Goal: Task Accomplishment & Management: Use online tool/utility

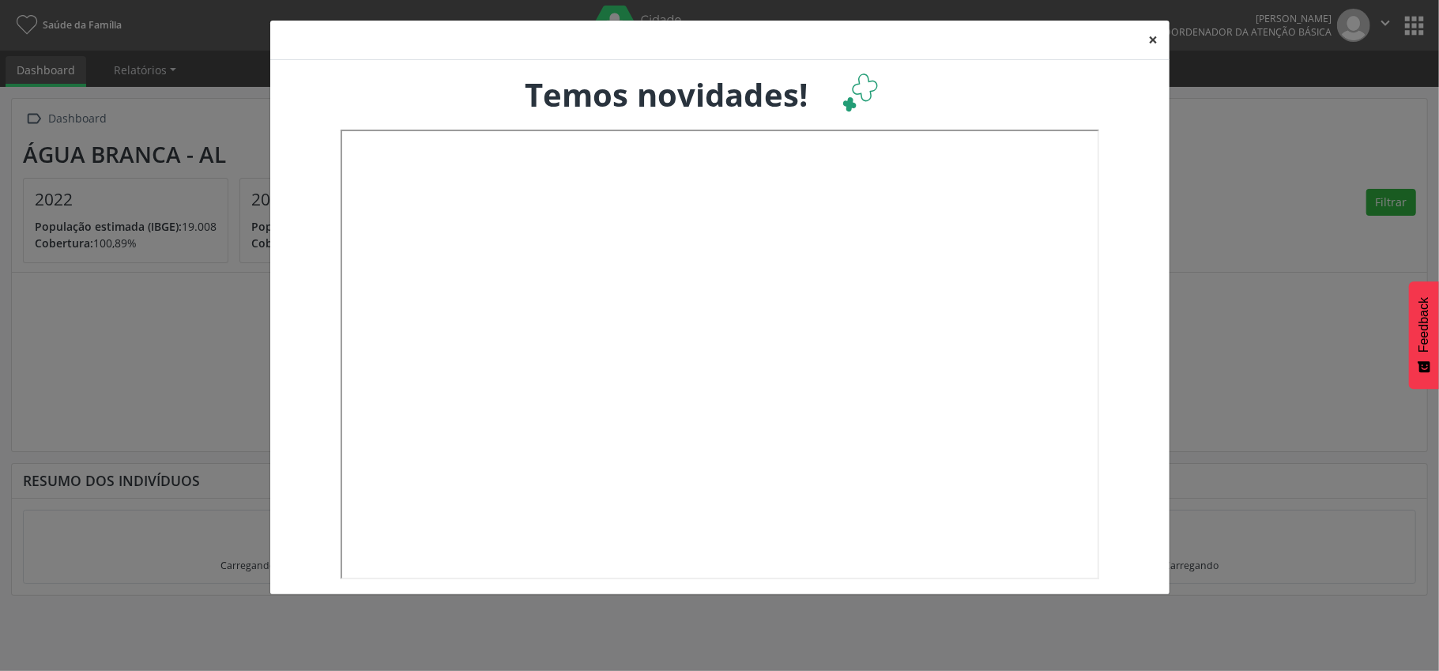
click at [1154, 38] on button "×" at bounding box center [1154, 40] width 32 height 39
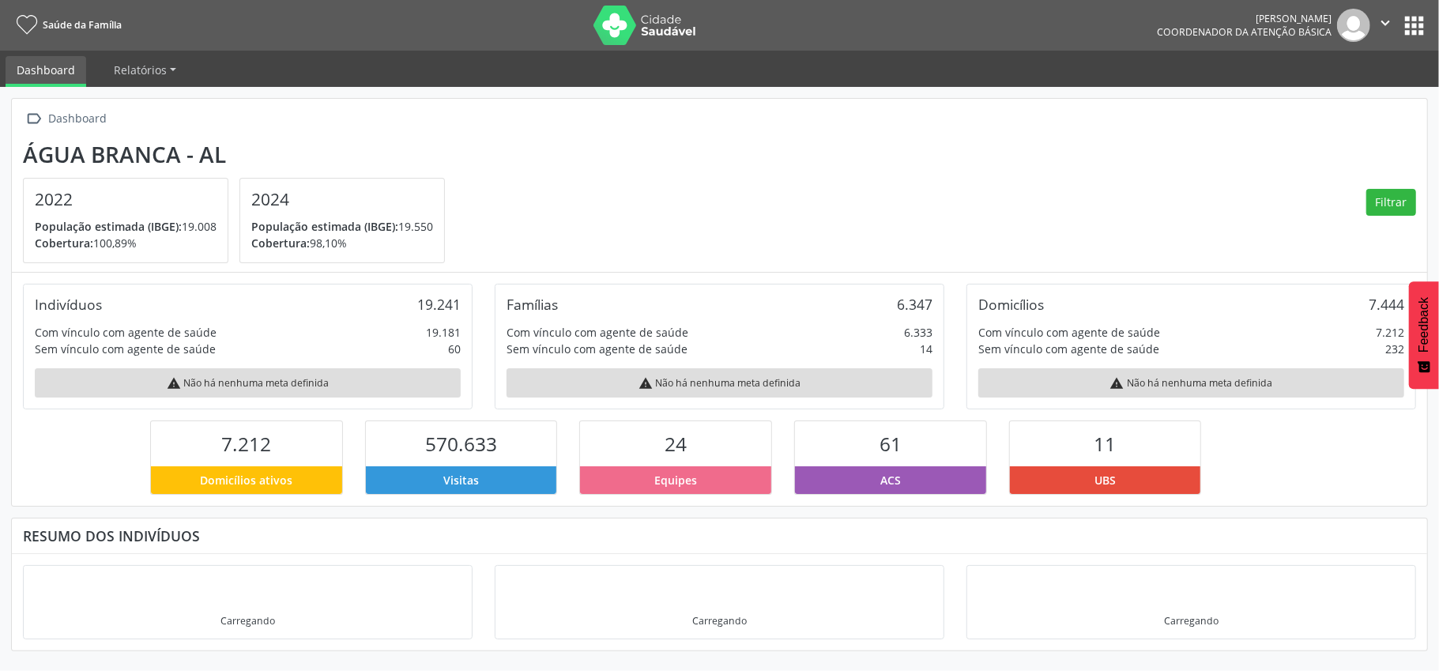
click at [1405, 21] on button "apps" at bounding box center [1414, 26] width 28 height 28
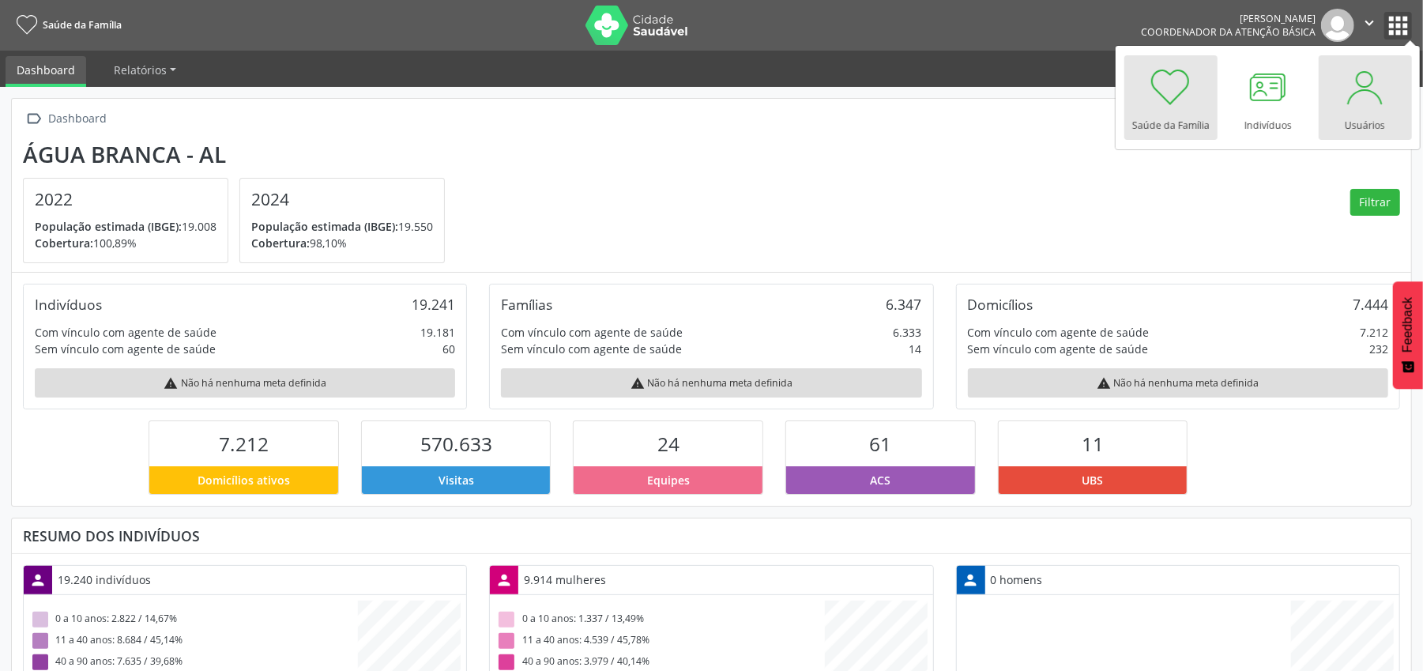
scroll to position [264, 465]
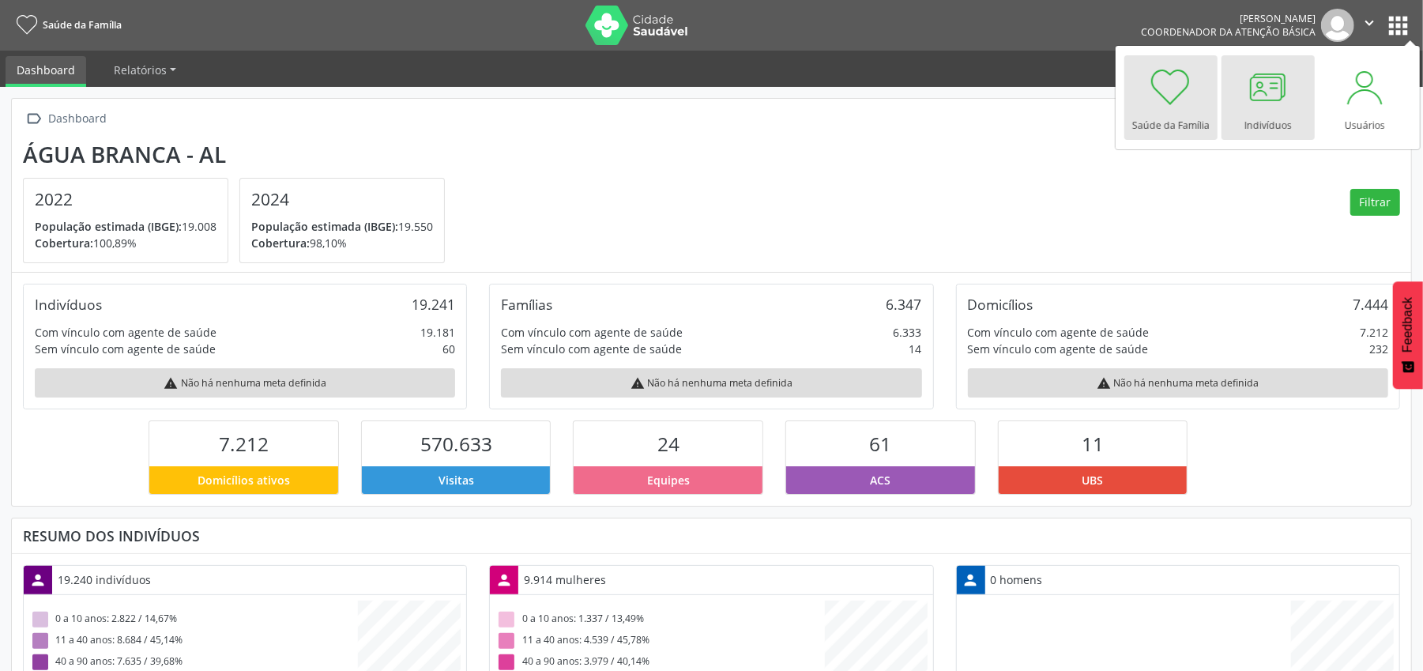
click at [1271, 100] on div at bounding box center [1267, 86] width 47 height 47
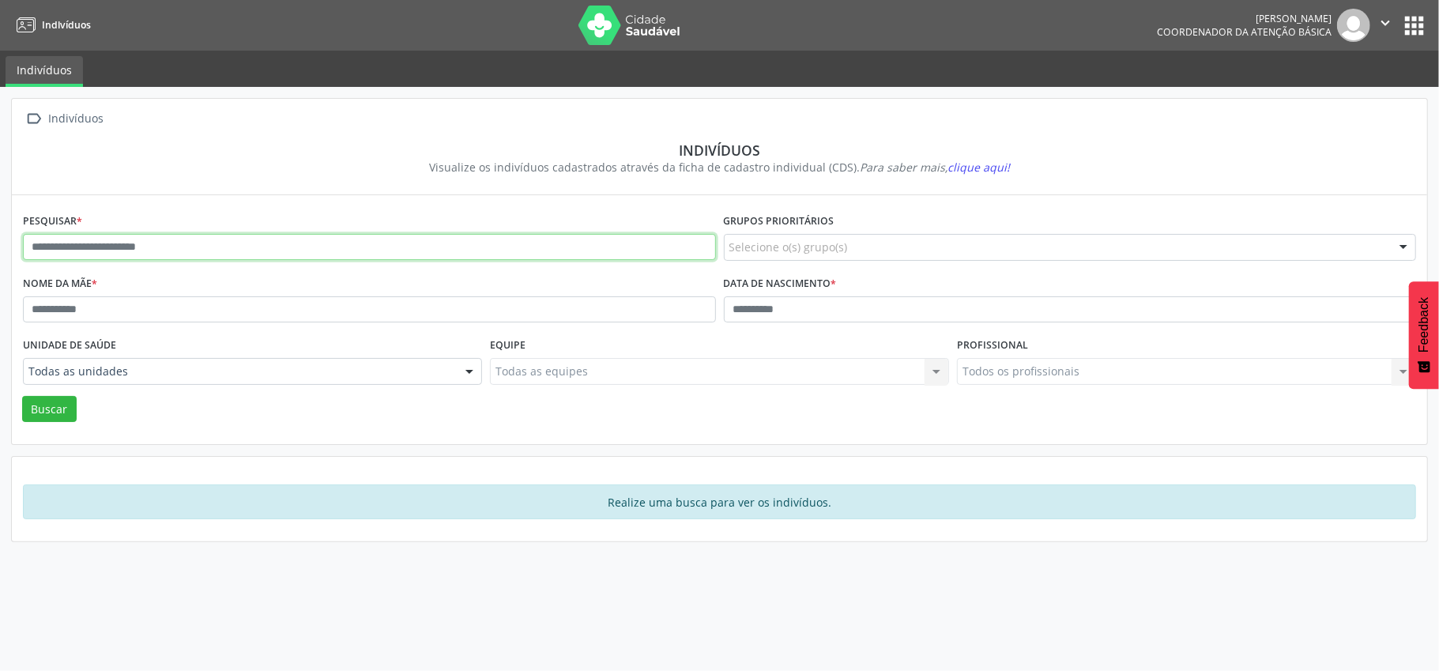
click at [27, 247] on input "text" at bounding box center [369, 247] width 693 height 27
type input "**********"
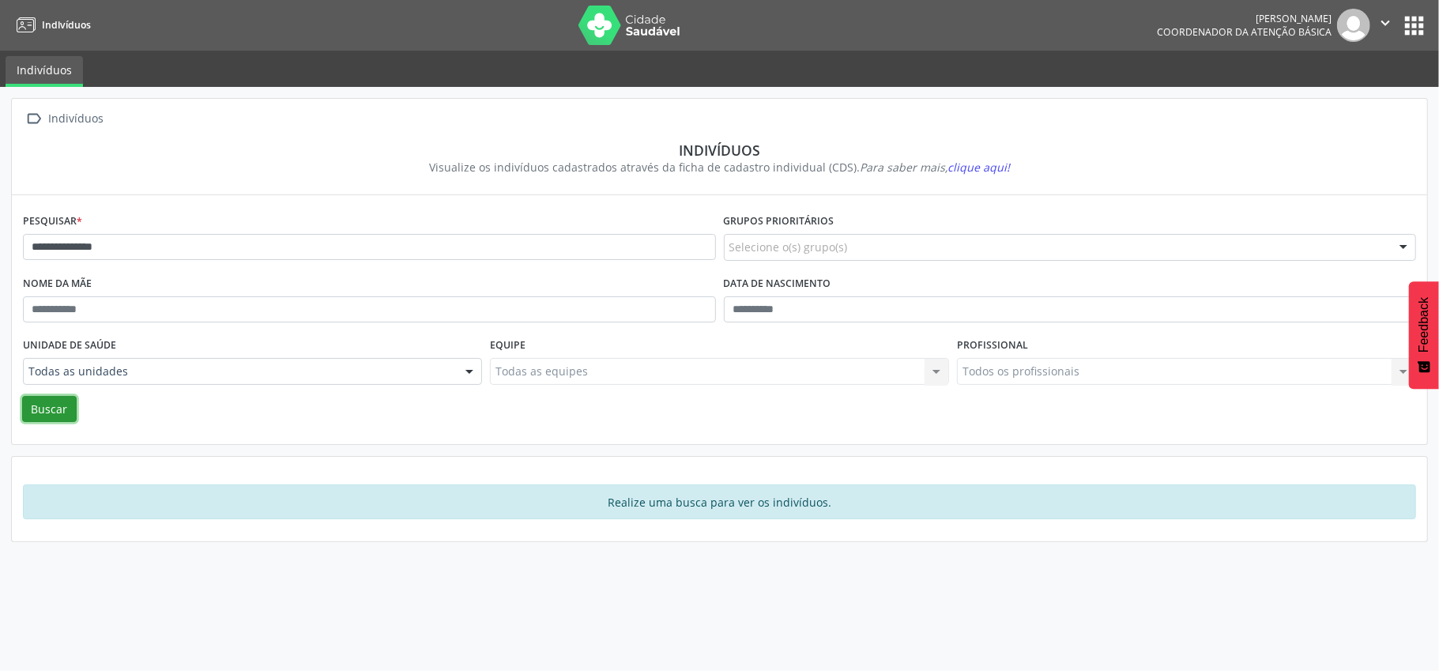
click at [36, 406] on button "Buscar" at bounding box center [49, 409] width 55 height 27
